Goal: Transaction & Acquisition: Purchase product/service

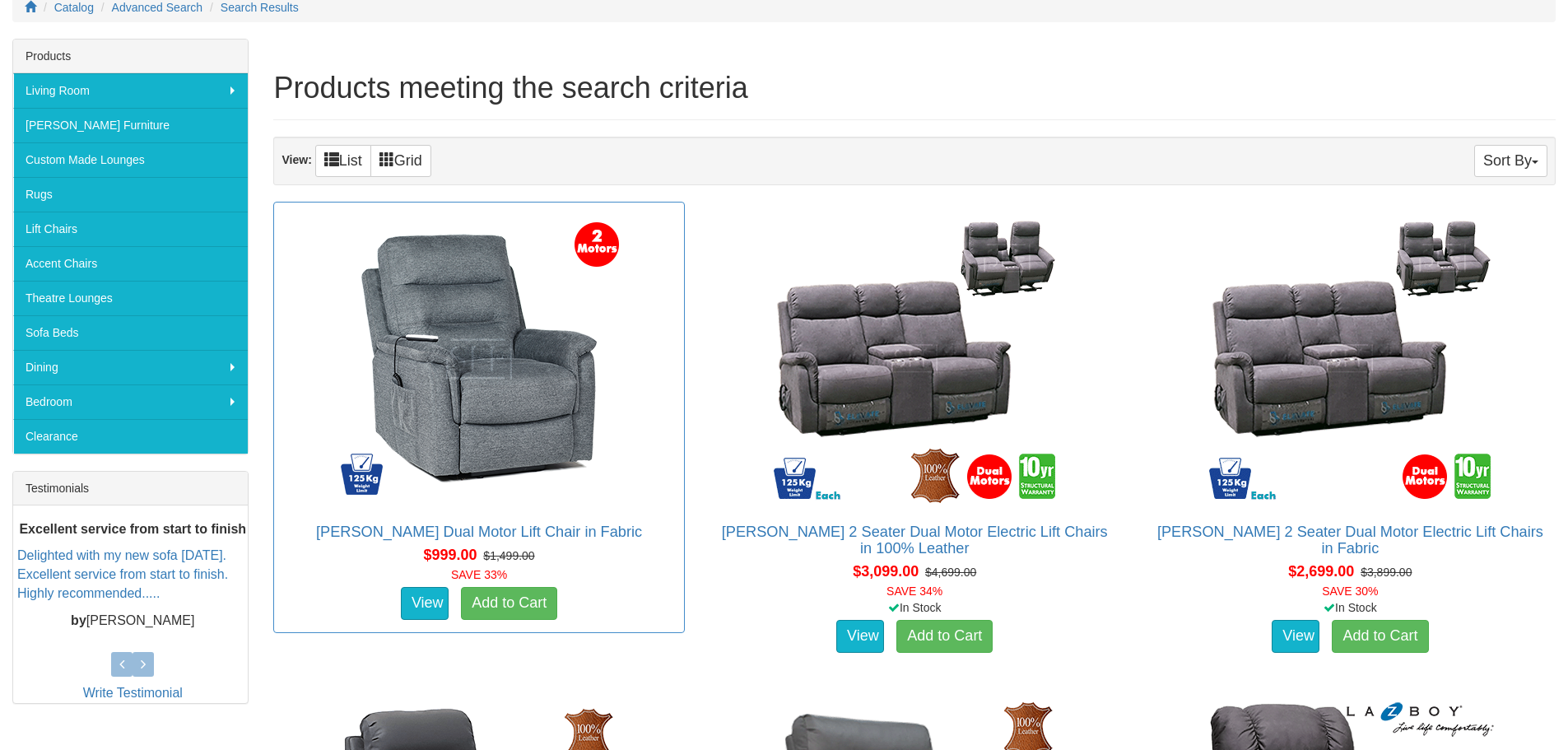
scroll to position [329, 0]
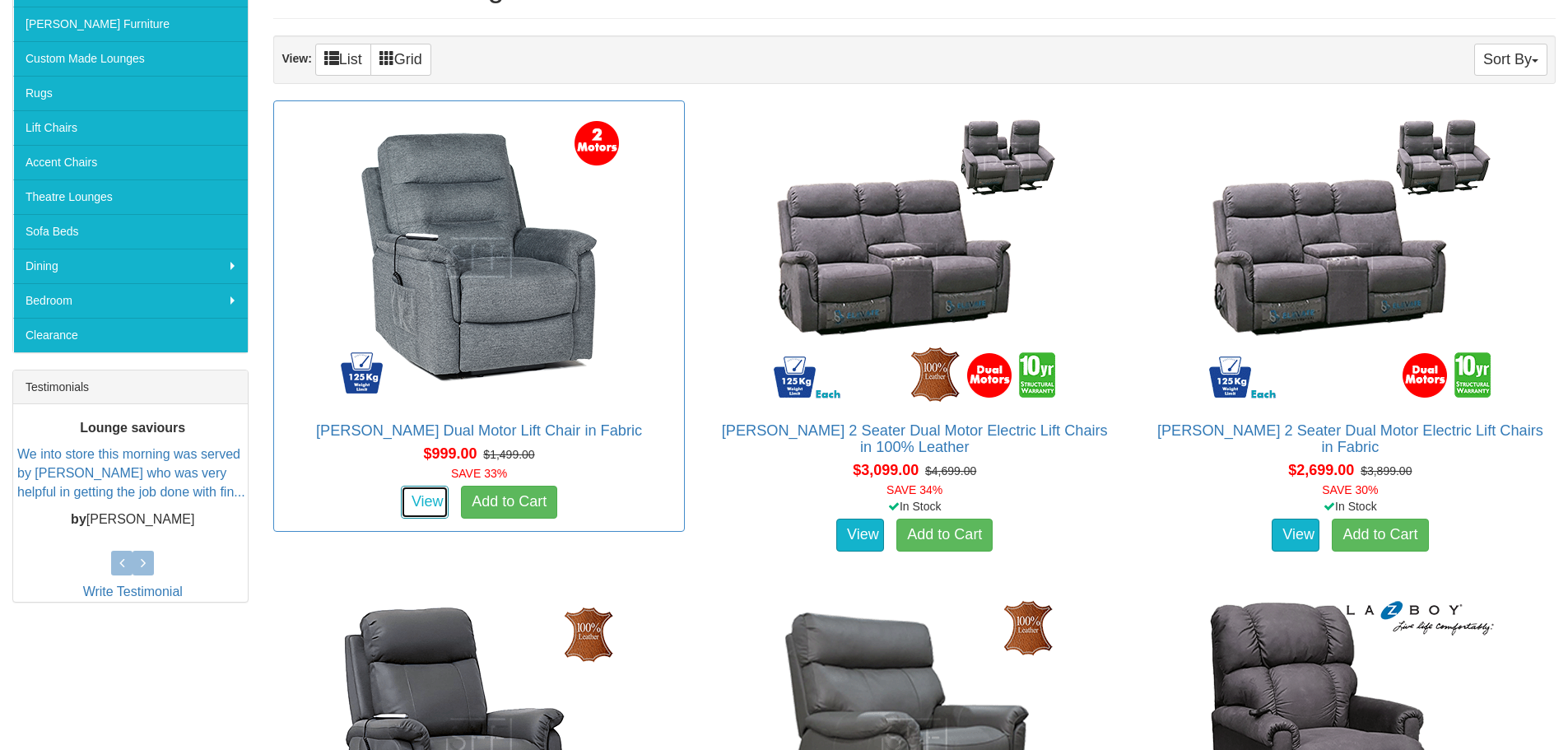
click at [429, 498] on link "View" at bounding box center [424, 502] width 48 height 33
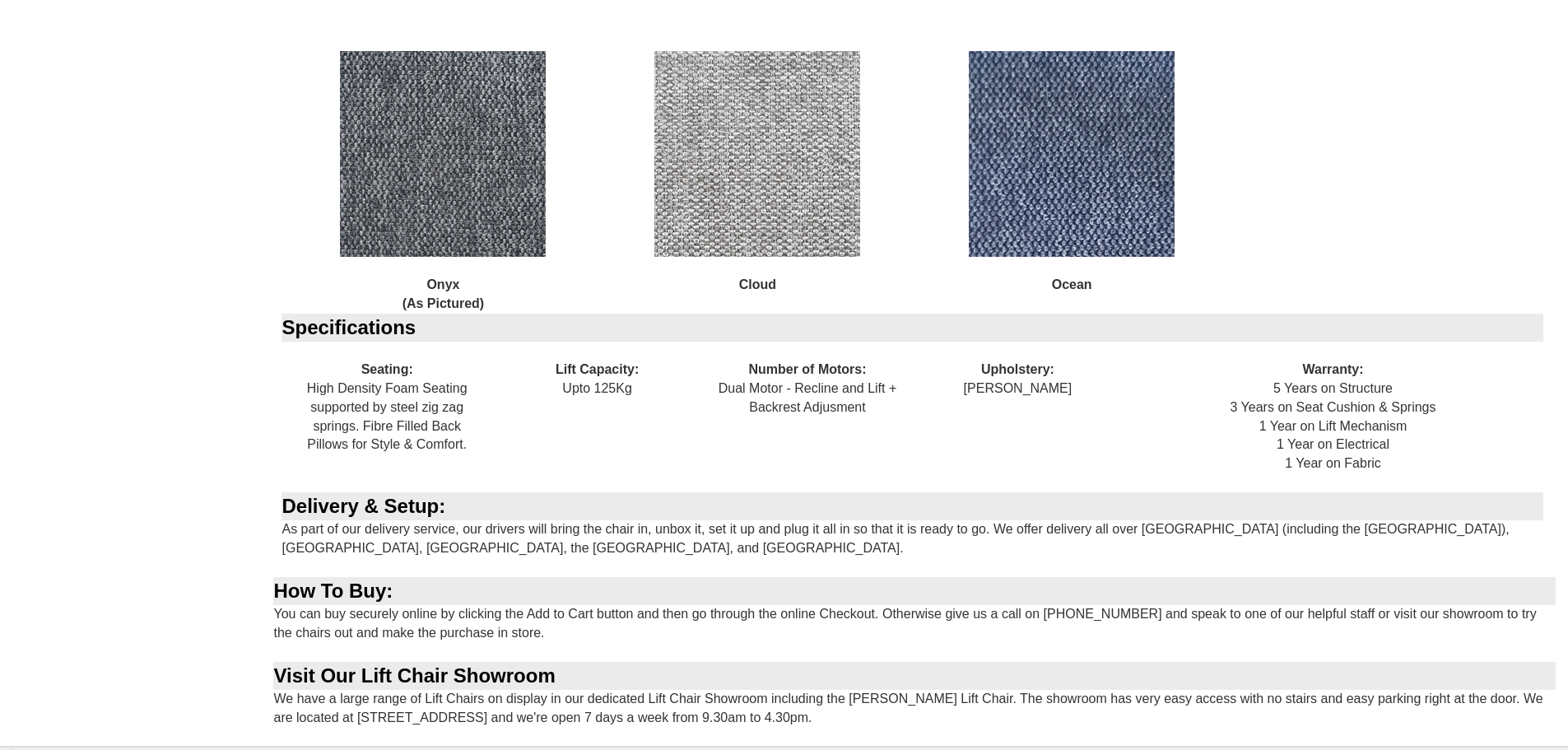
scroll to position [1893, 0]
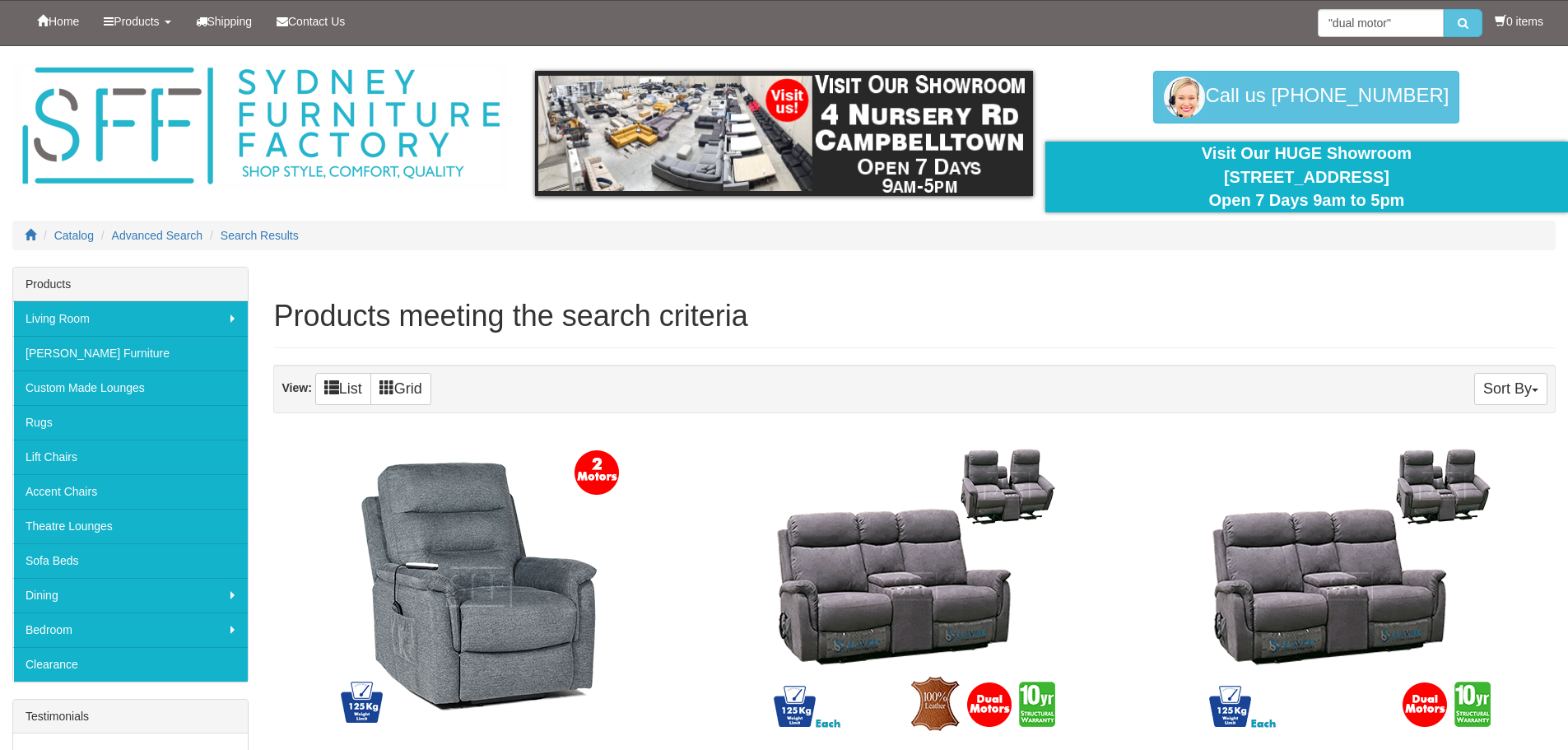
scroll to position [330, 0]
